Goal: Information Seeking & Learning: Learn about a topic

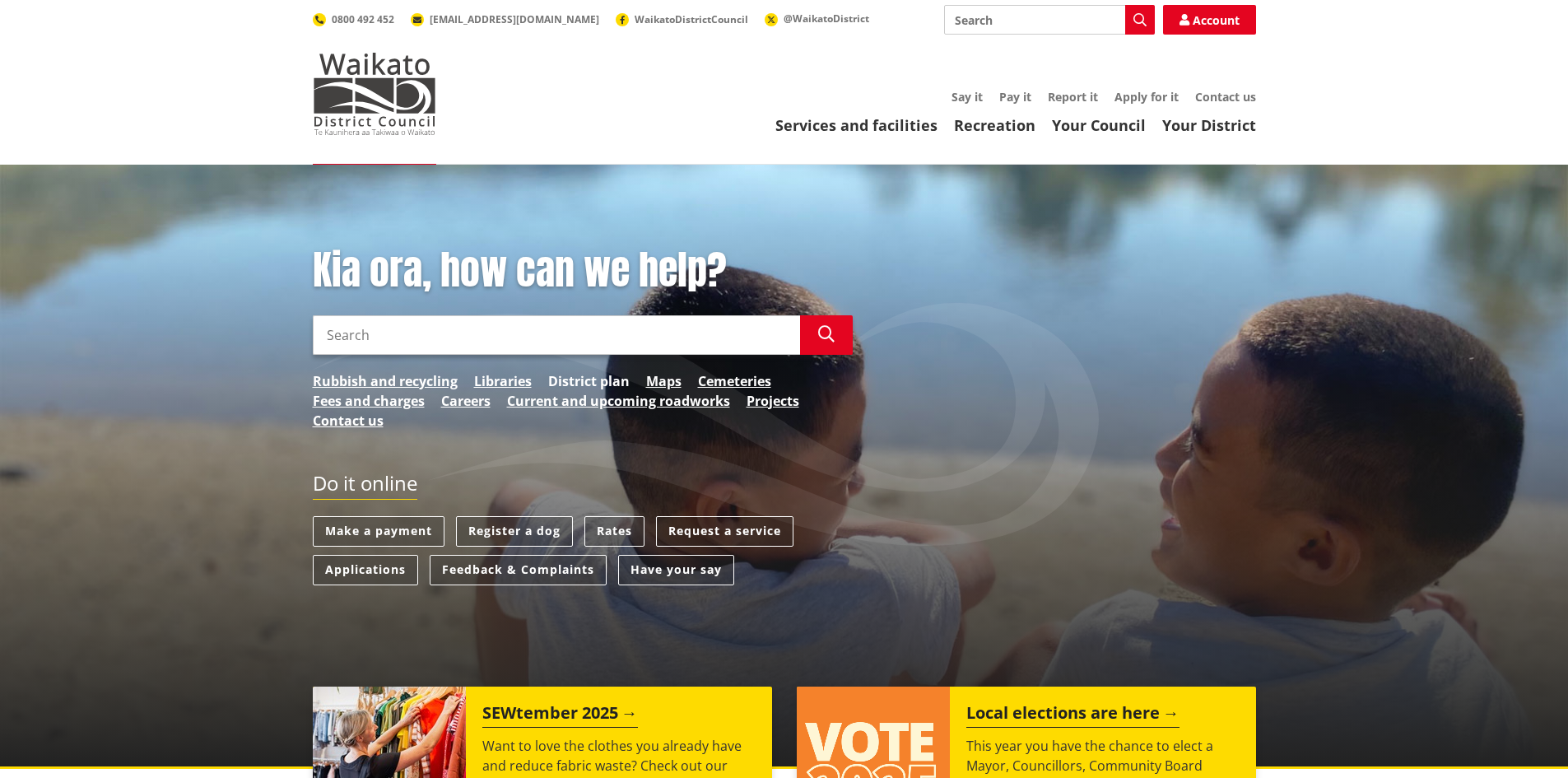
click at [563, 376] on link "District plan" at bounding box center [589, 382] width 82 height 20
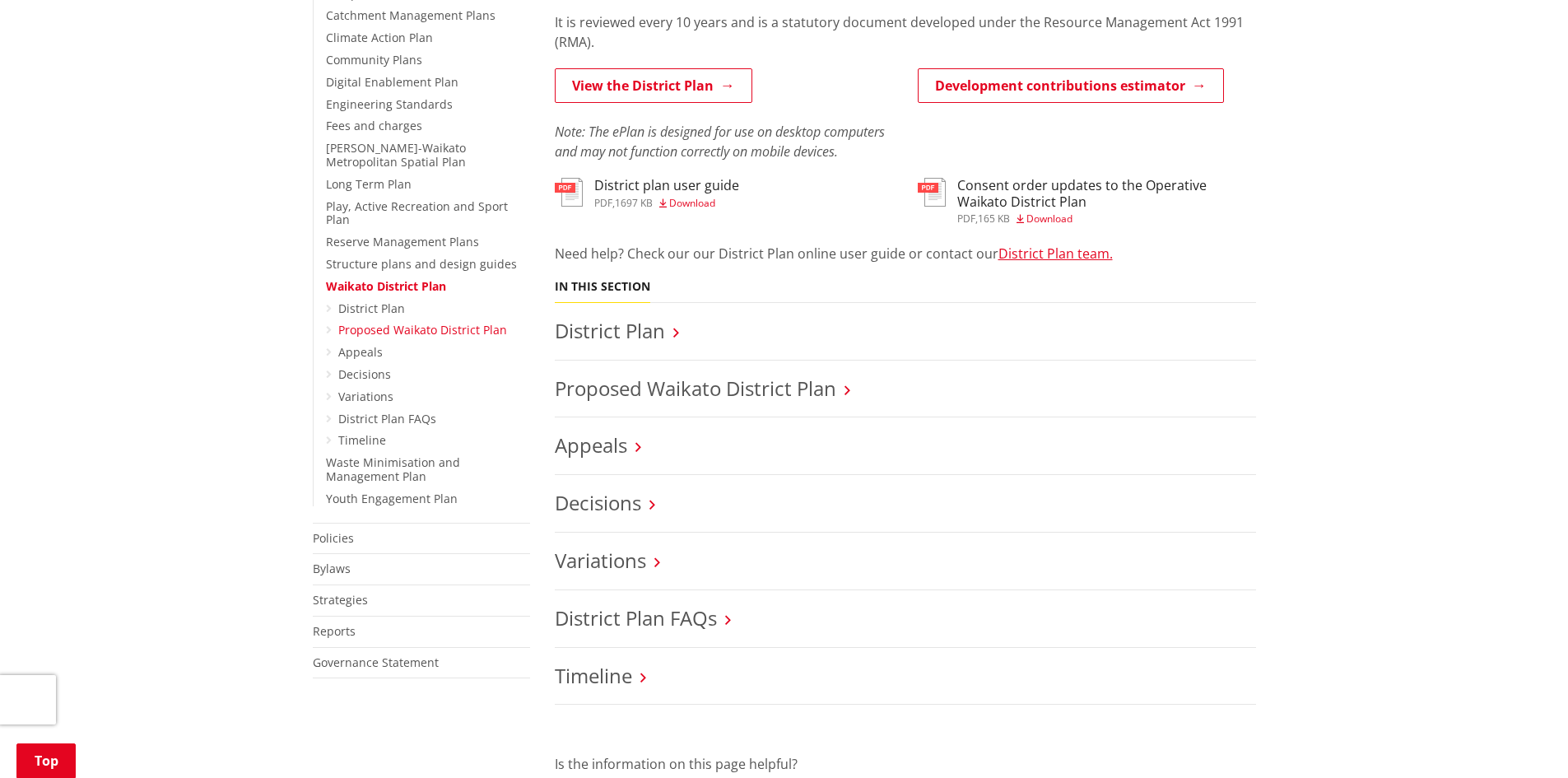
scroll to position [412, 0]
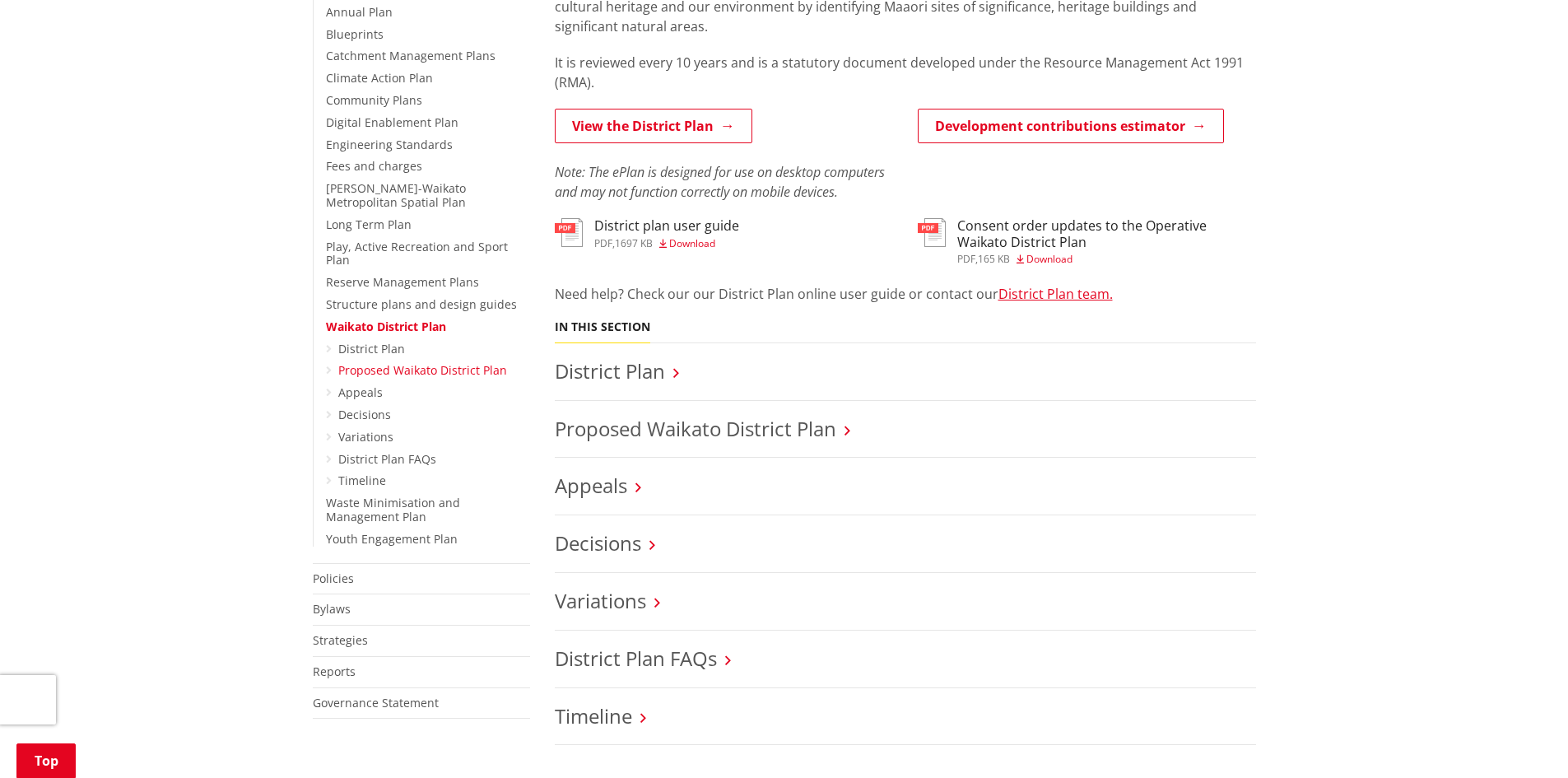
click at [408, 362] on link "Proposed Waikato District Plan" at bounding box center [423, 370] width 169 height 16
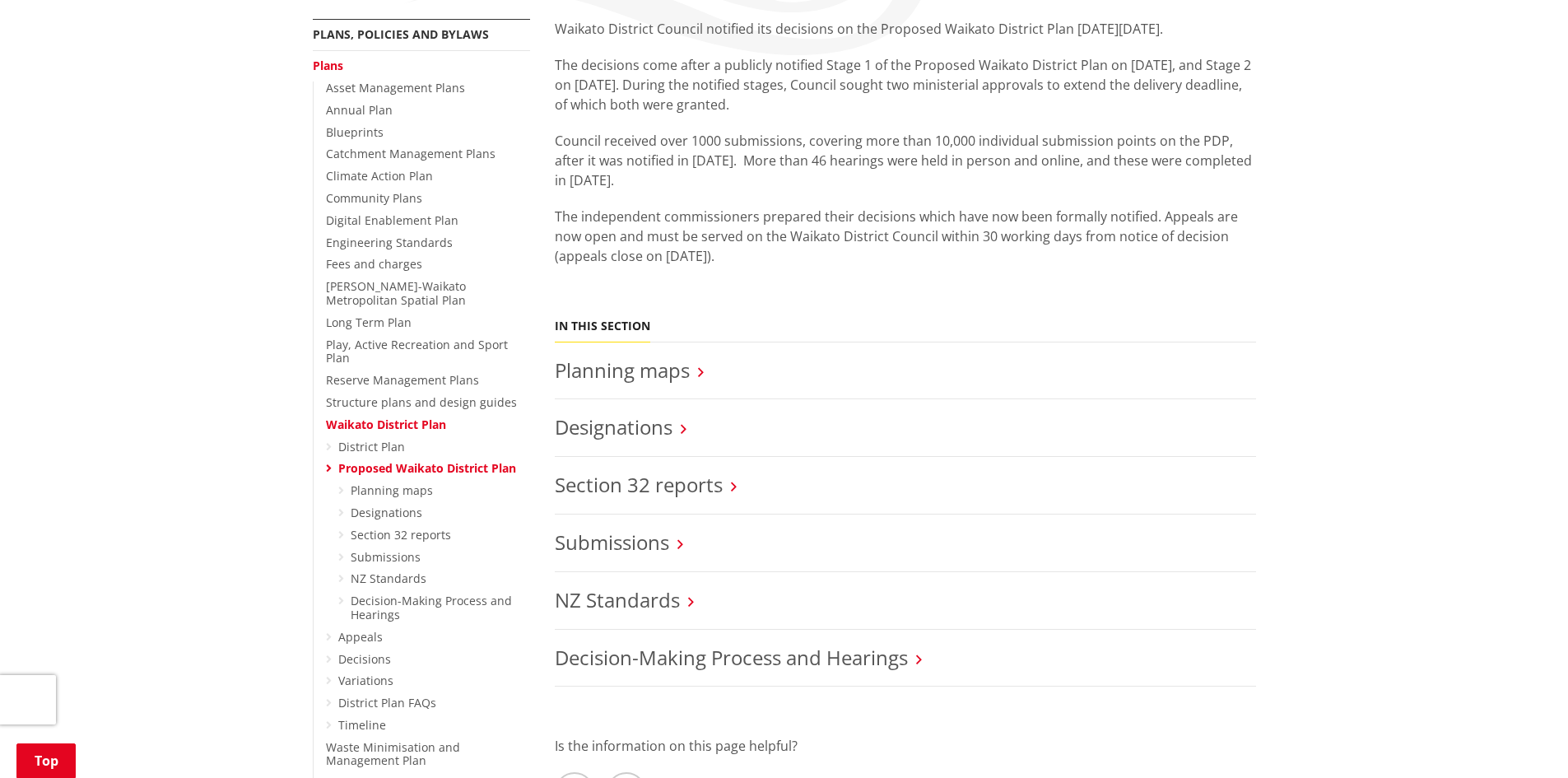
scroll to position [329, 0]
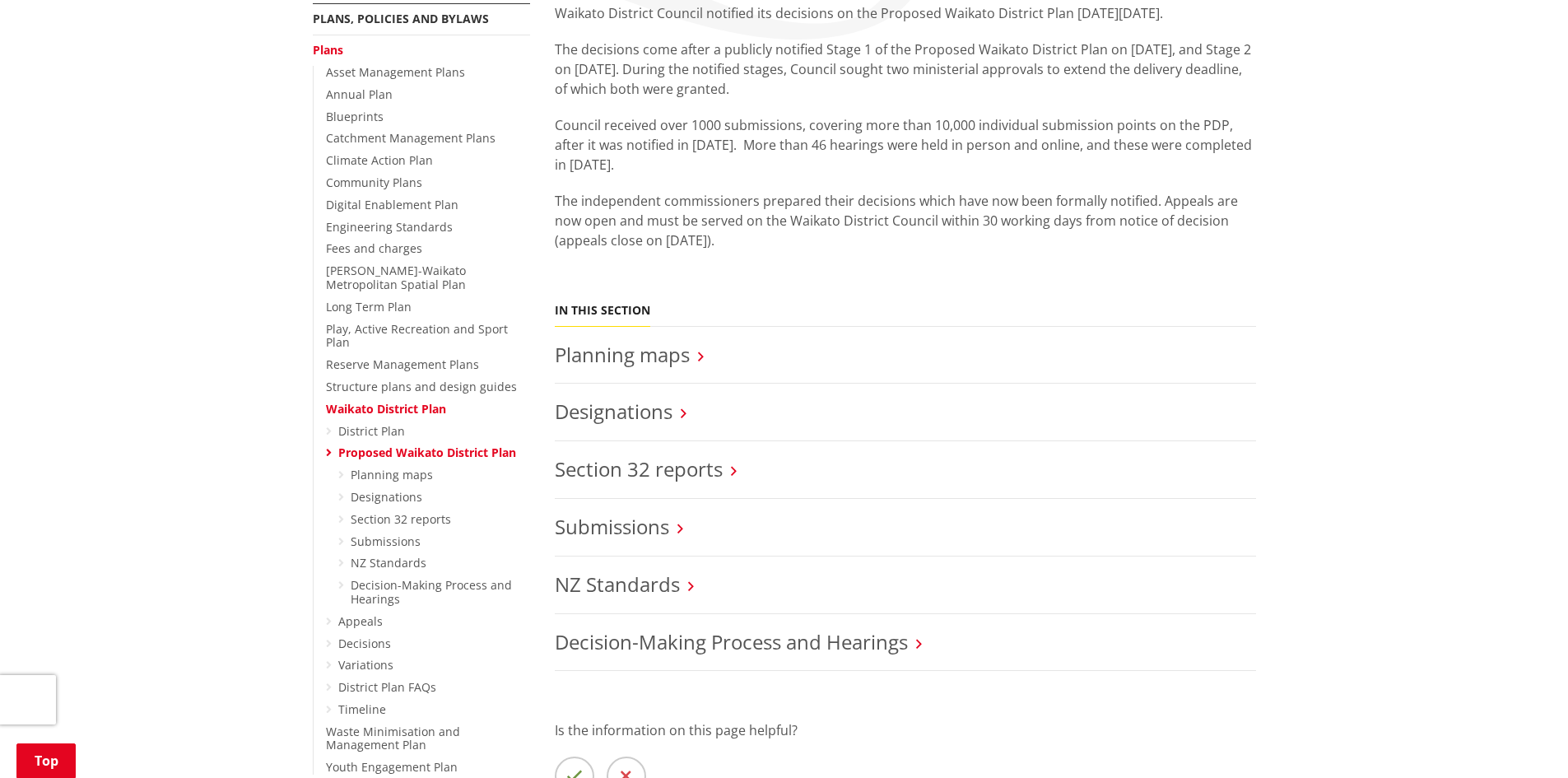
click at [767, 250] on p "The independent commissioners prepared their decisions which have now been form…" at bounding box center [906, 220] width 702 height 60
drag, startPoint x: 766, startPoint y: 245, endPoint x: 555, endPoint y: 129, distance: 240.8
click at [555, 129] on div "Waikato District Council notified its decisions on the Proposed Waikato Distric…" at bounding box center [906, 145] width 702 height 283
click at [634, 128] on p "Council received over 1000 submissions, covering more than 10,000 individual su…" at bounding box center [906, 145] width 702 height 60
click at [825, 261] on div "Waikato District Council notified its decisions on the Proposed Waikato Distric…" at bounding box center [906, 145] width 702 height 283
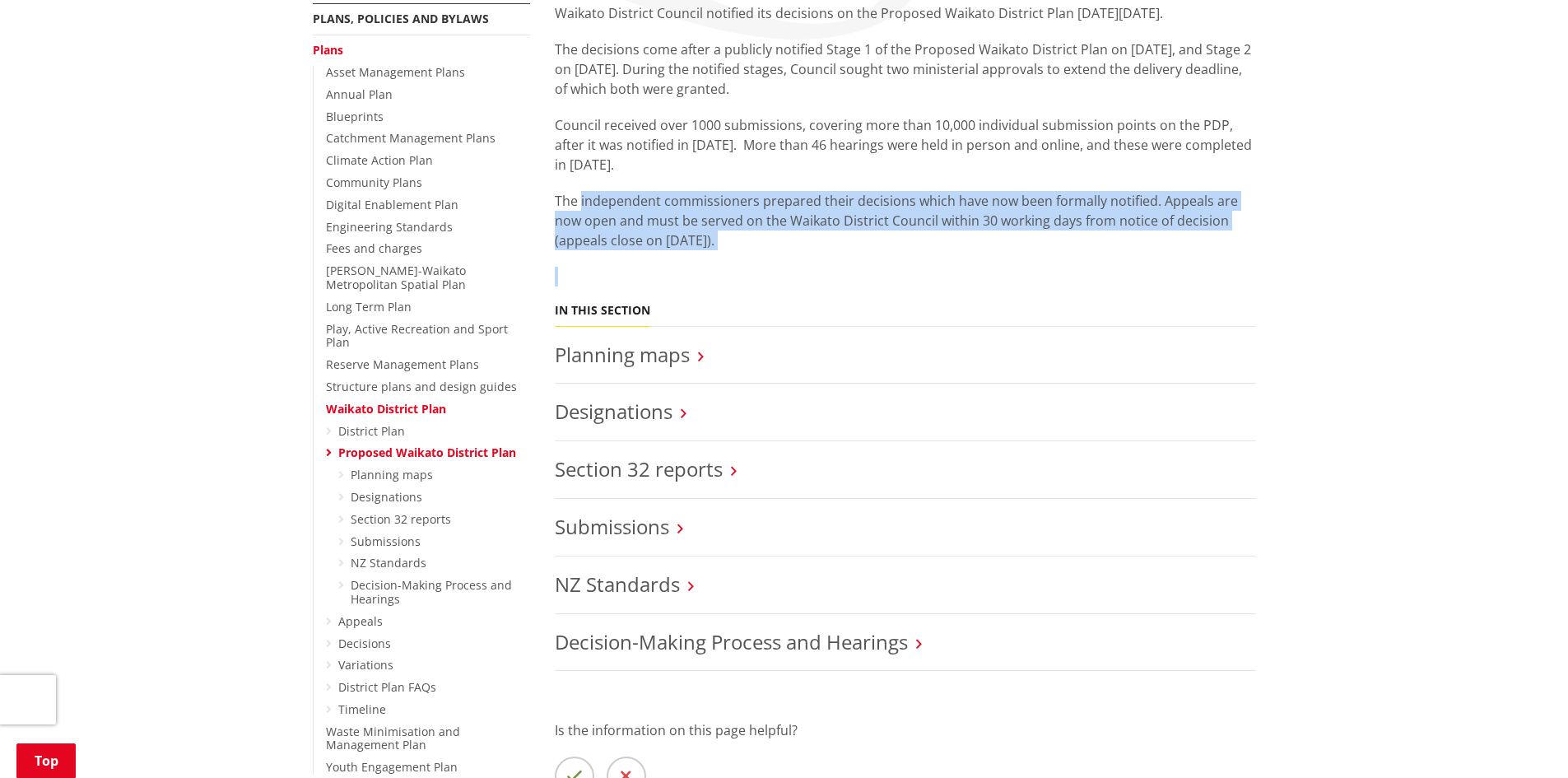
drag, startPoint x: 796, startPoint y: 250, endPoint x: 582, endPoint y: 196, distance: 220.7
click at [582, 196] on div "Waikato District Council notified its decisions on the Proposed Waikato Distric…" at bounding box center [906, 145] width 702 height 283
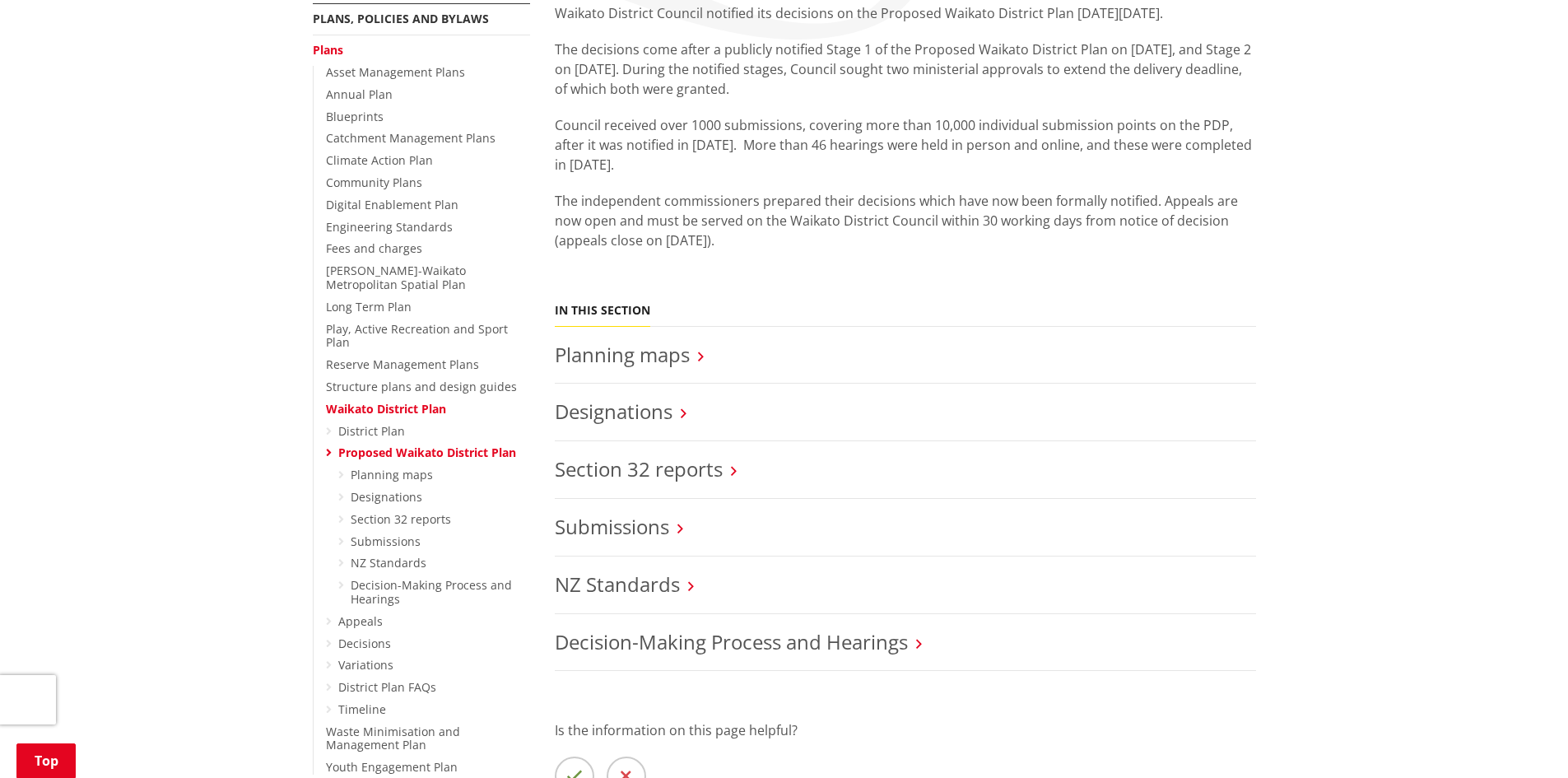
click at [579, 193] on p "The independent commissioners prepared their decisions which have now been form…" at bounding box center [906, 220] width 702 height 60
click at [717, 213] on p "The independent commissioners prepared their decisions which have now been form…" at bounding box center [906, 220] width 702 height 60
drag, startPoint x: 761, startPoint y: 239, endPoint x: 555, endPoint y: 128, distance: 234.0
click at [555, 128] on div "Waikato District Council notified its decisions on the Proposed Waikato Distric…" at bounding box center [906, 145] width 702 height 283
click at [685, 150] on p "Council received over 1000 submissions, covering more than 10,000 individual su…" at bounding box center [906, 145] width 702 height 60
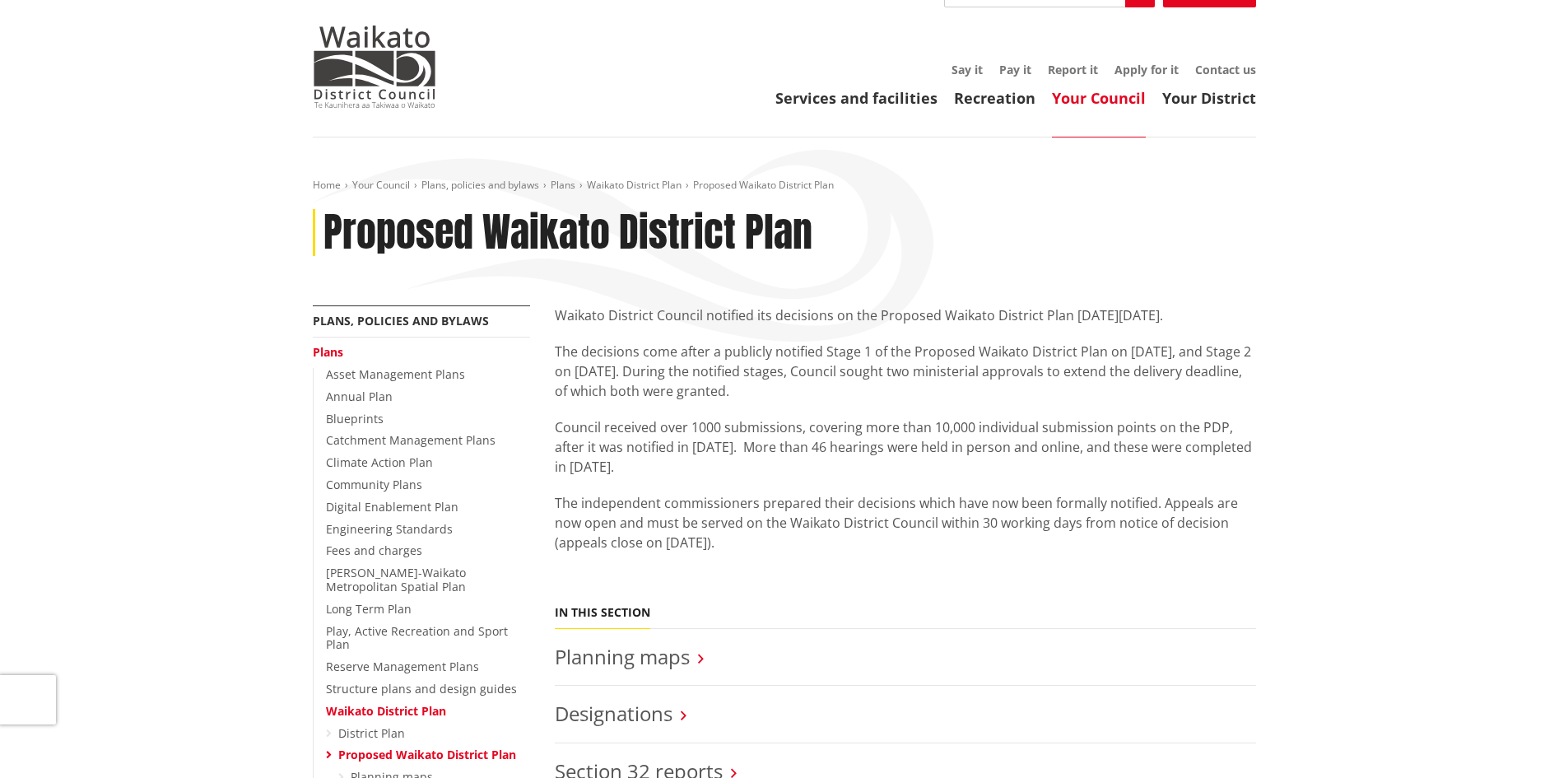
scroll to position [0, 0]
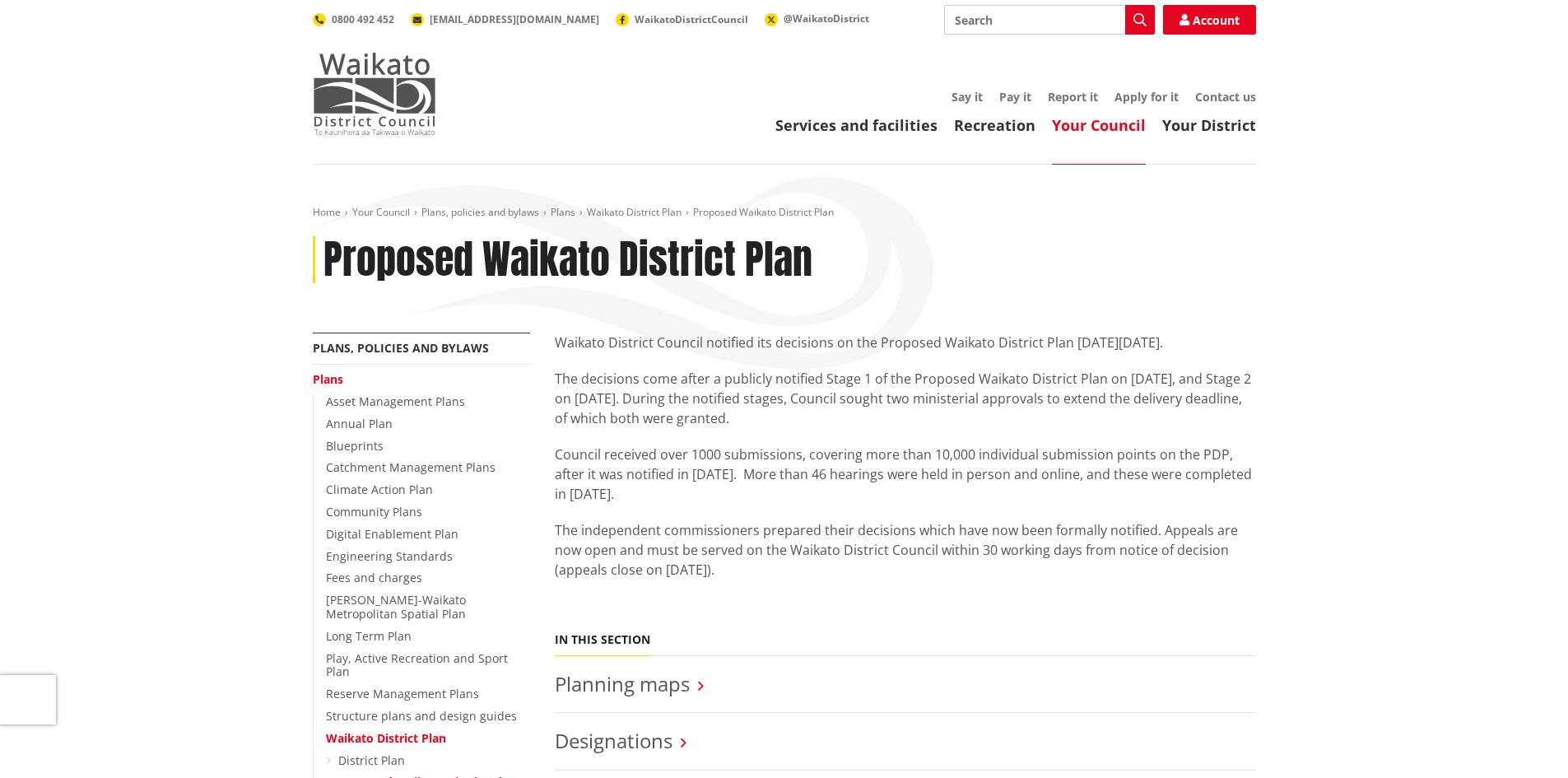
click at [379, 117] on img at bounding box center [374, 94] width 124 height 83
